Goal: Information Seeking & Learning: Learn about a topic

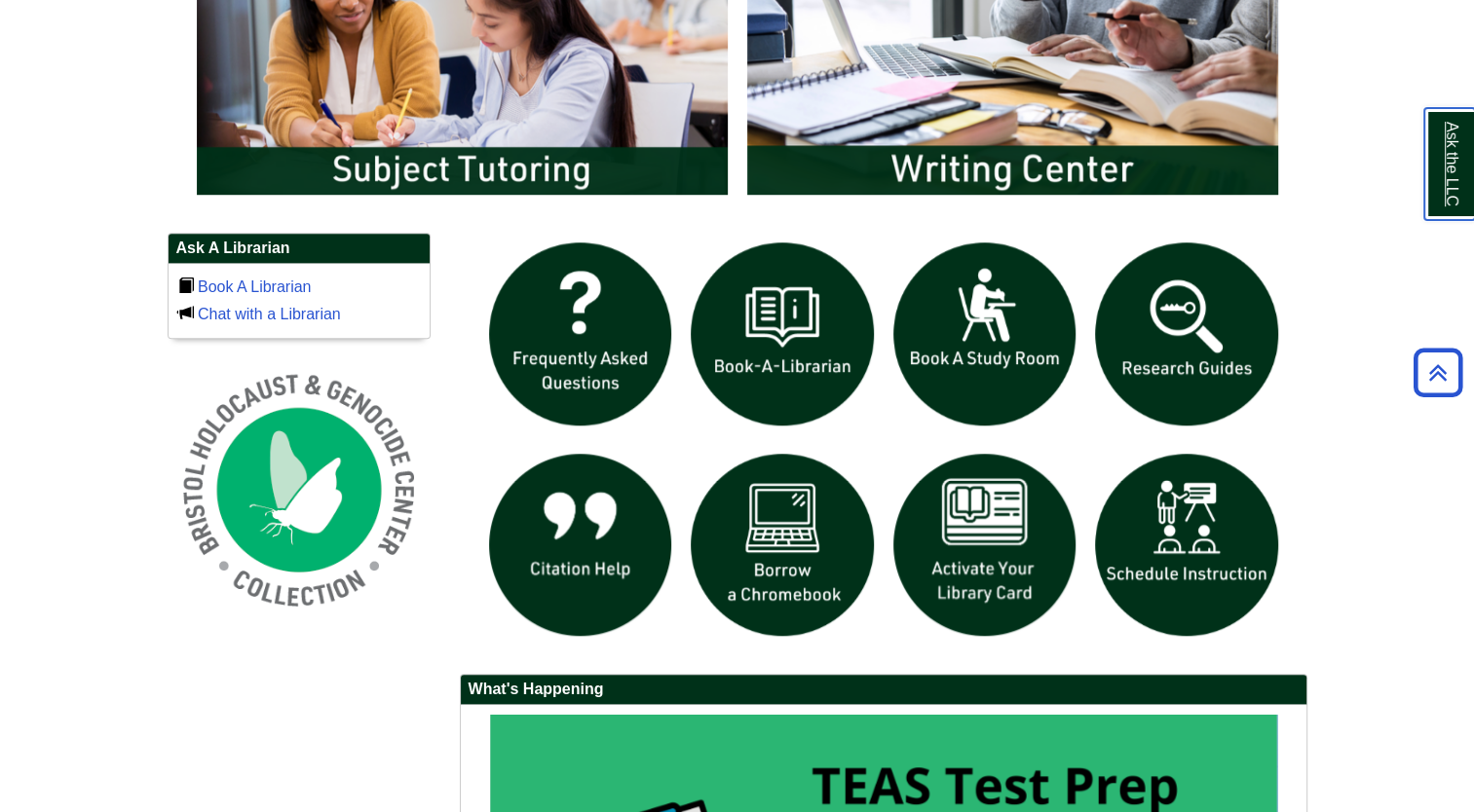
scroll to position [1154, 0]
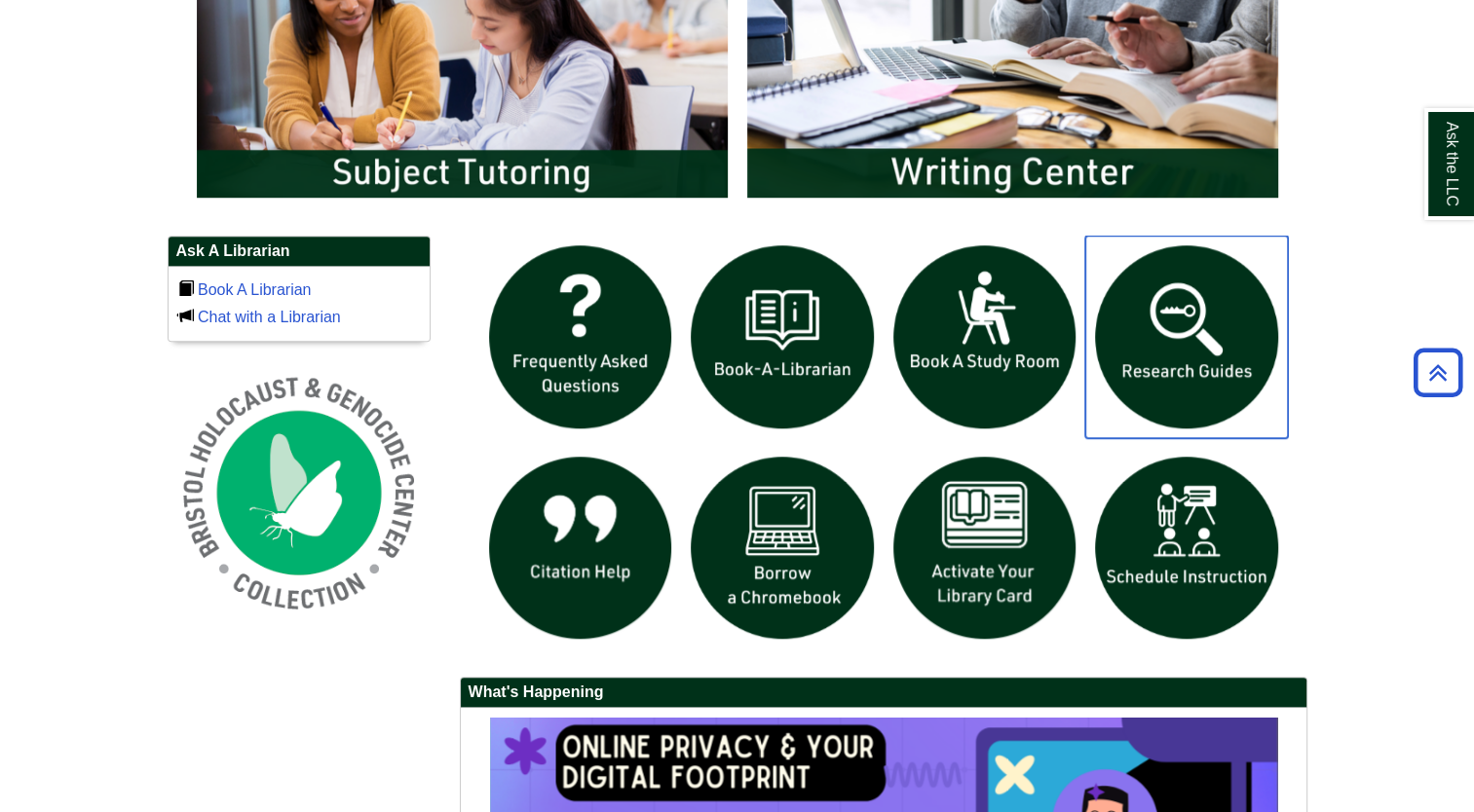
click at [1189, 351] on img "slideshow" at bounding box center [1187, 337] width 203 height 203
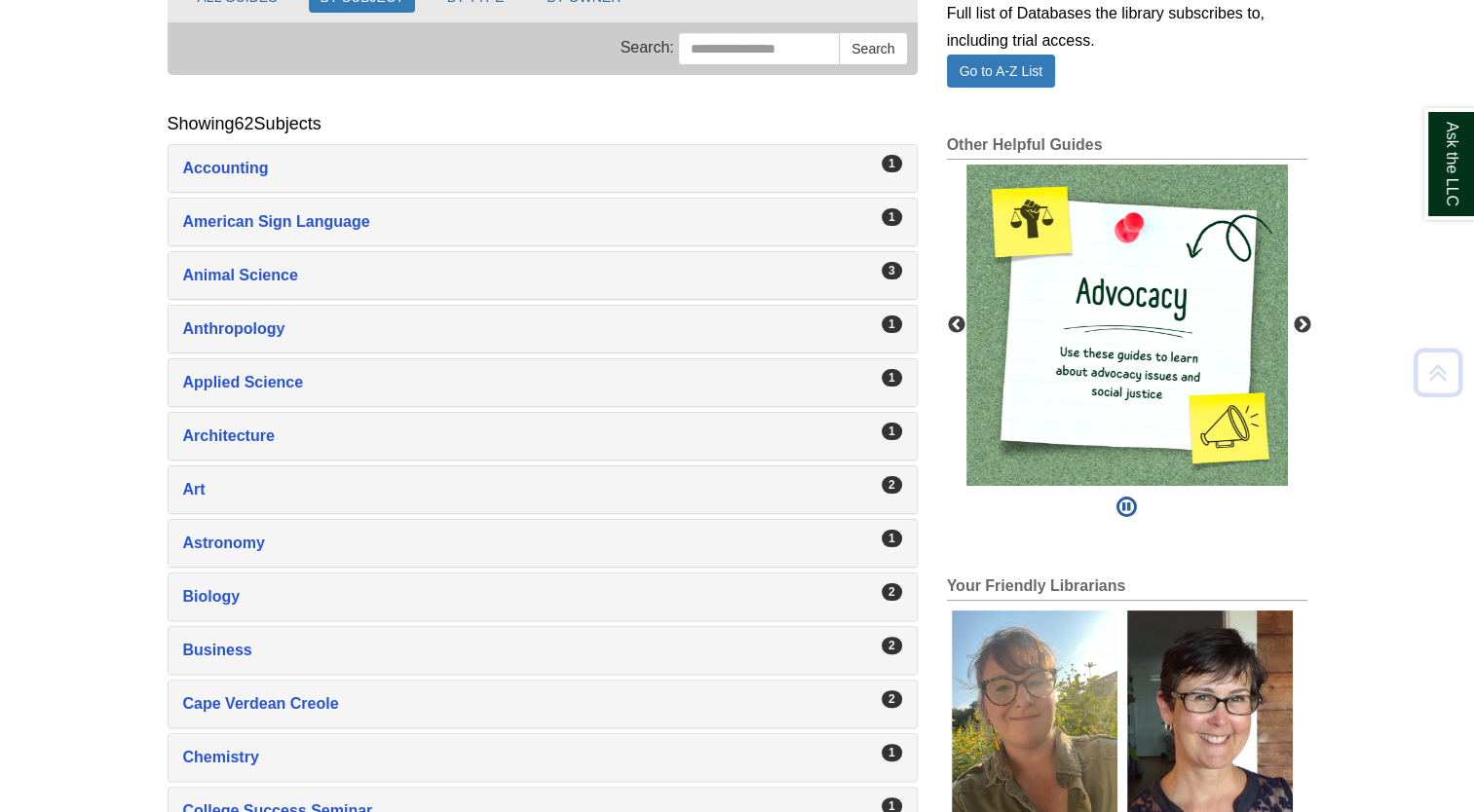
scroll to position [352, 0]
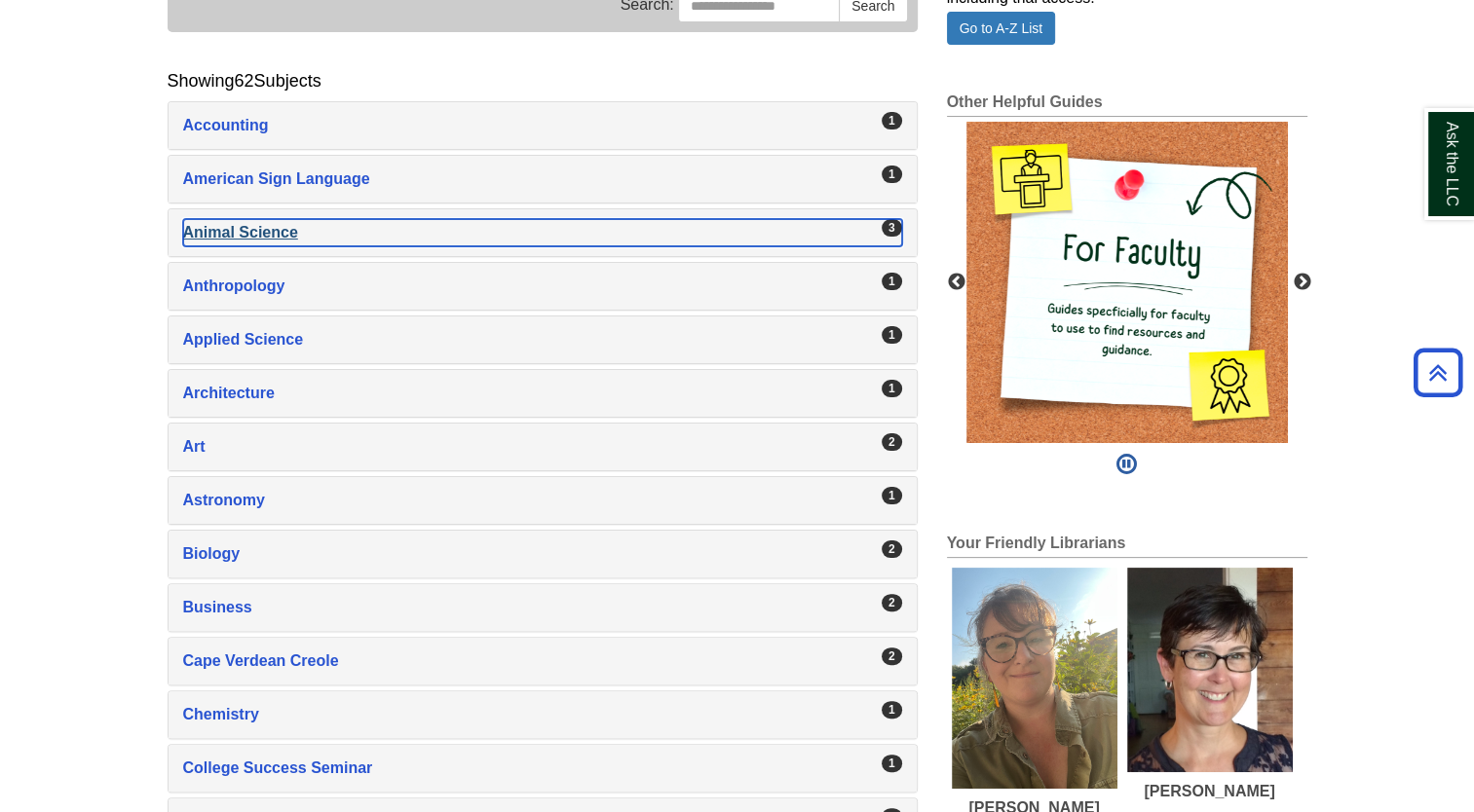
click at [800, 238] on div "Animal Science , 3 guides" at bounding box center [542, 233] width 719 height 28
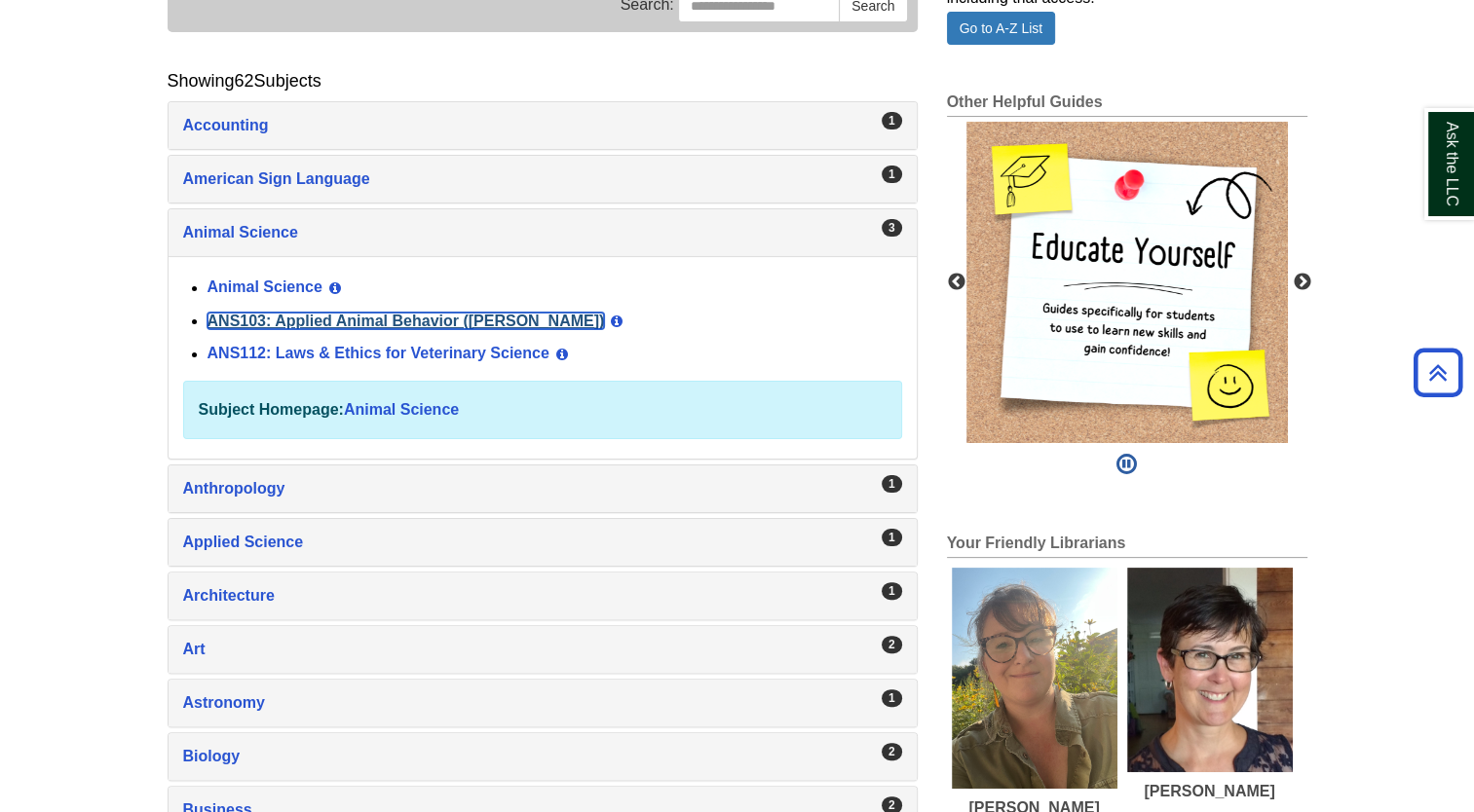
click at [402, 320] on link "ANS103: Applied Animal Behavior (Winokur)" at bounding box center [406, 320] width 397 height 17
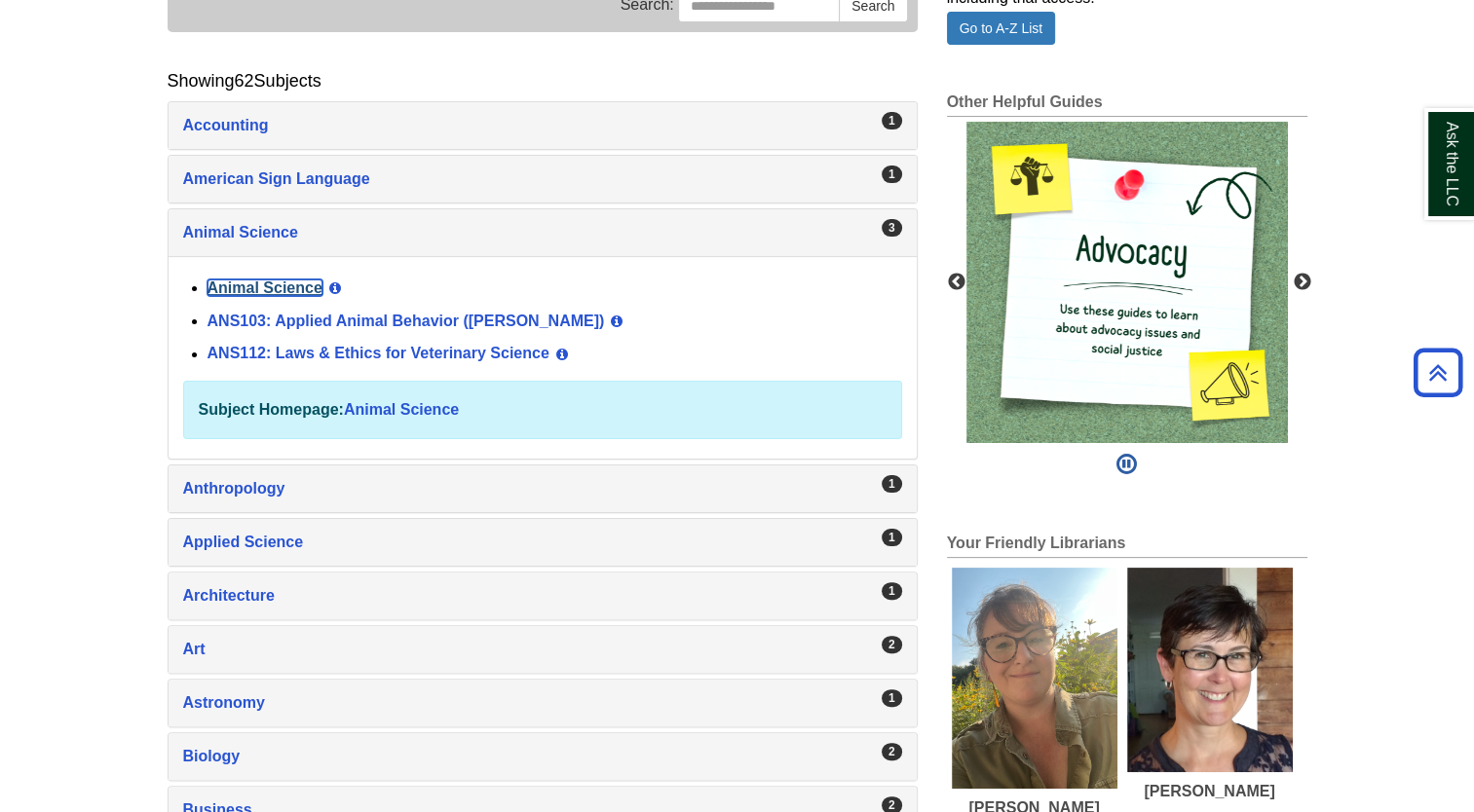
click at [287, 280] on link "Animal Science" at bounding box center [265, 287] width 115 height 17
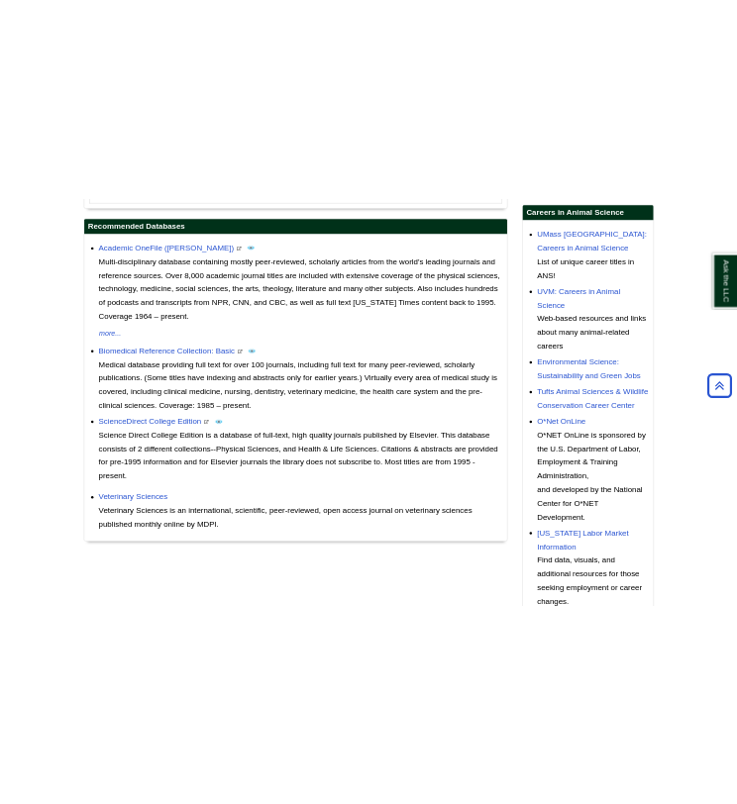
scroll to position [796, 0]
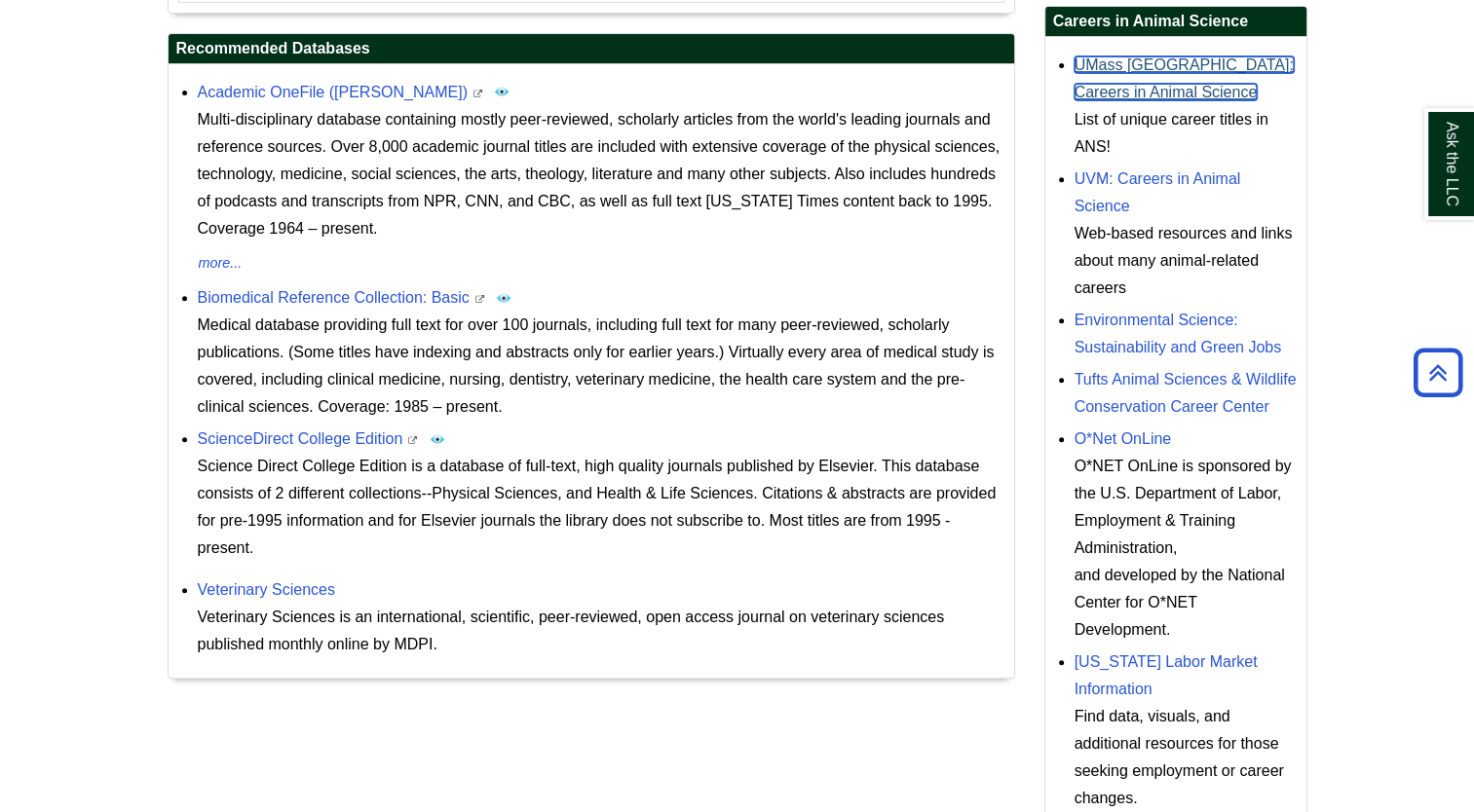
click at [1223, 66] on link "UMass [GEOGRAPHIC_DATA]: Careers in Animal Science" at bounding box center [1184, 78] width 219 height 44
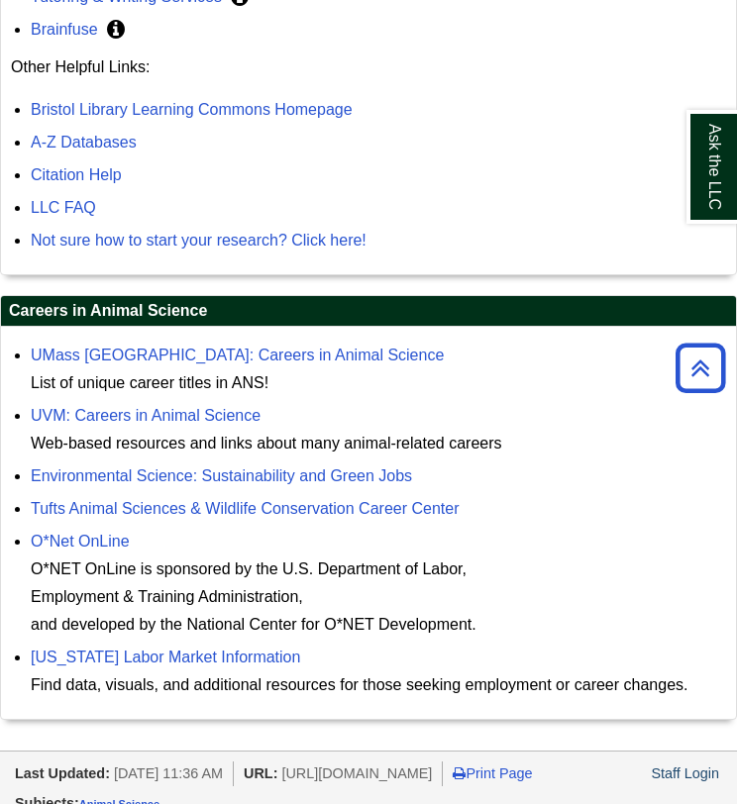
scroll to position [1689, 0]
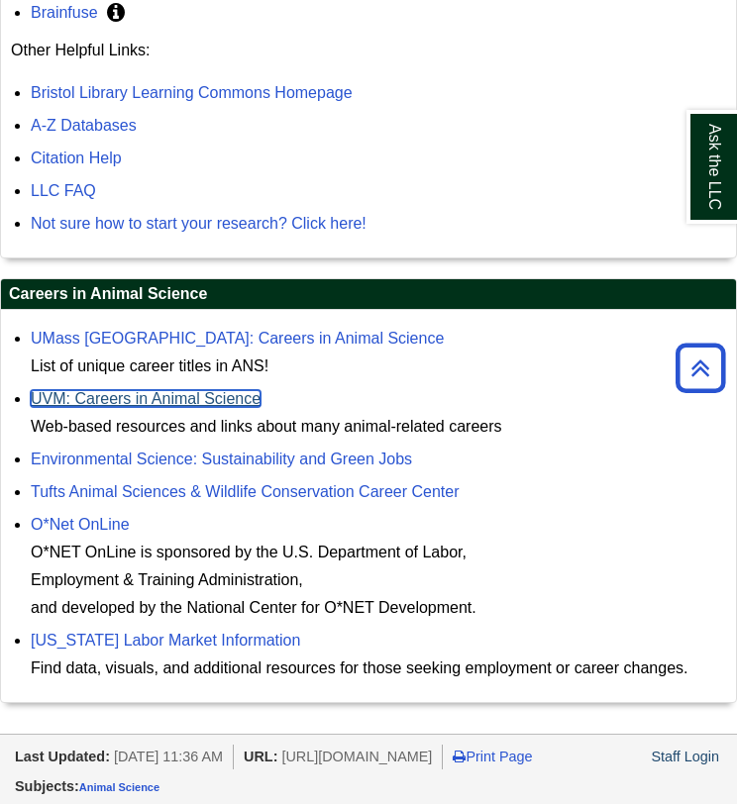
click at [232, 399] on link "UVM: Careers in Animal Science" at bounding box center [146, 398] width 230 height 17
click at [175, 395] on link "UVM: Careers in Animal Science" at bounding box center [146, 398] width 230 height 17
click at [91, 519] on link "O*Net OnLine" at bounding box center [80, 524] width 99 height 17
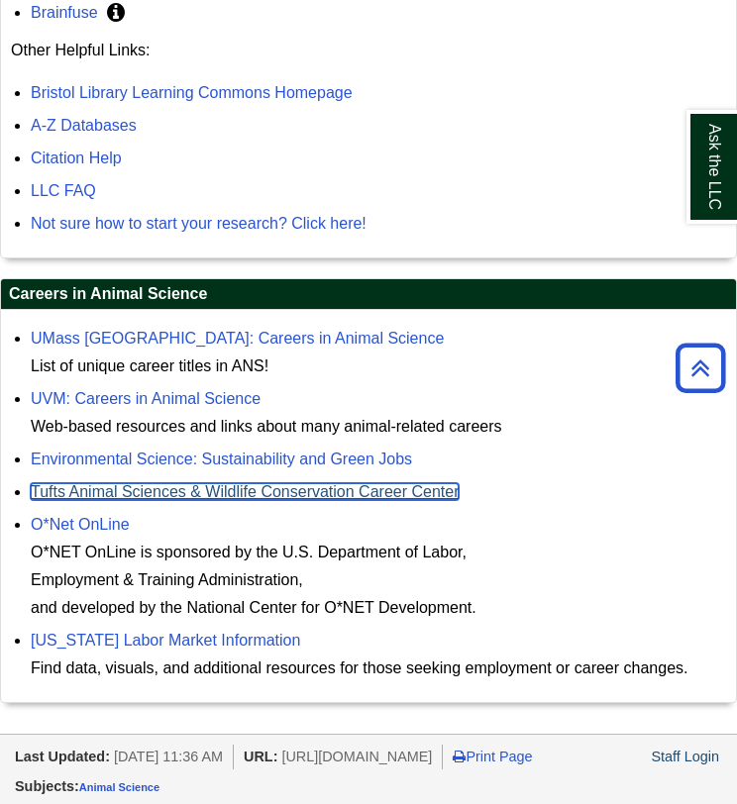
click at [171, 489] on link "Tufts Animal Sciences & Wildlife Conservation Career Center" at bounding box center [245, 491] width 428 height 17
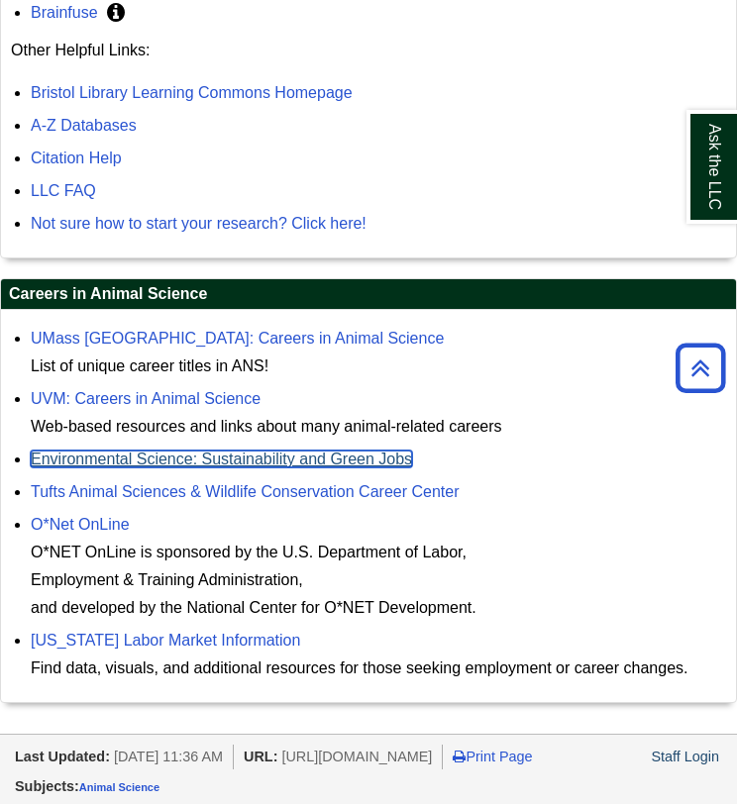
click at [206, 459] on link "Environmental Science: Sustainability and Green Jobs" at bounding box center [221, 459] width 381 height 17
